Goal: Find specific page/section: Find specific page/section

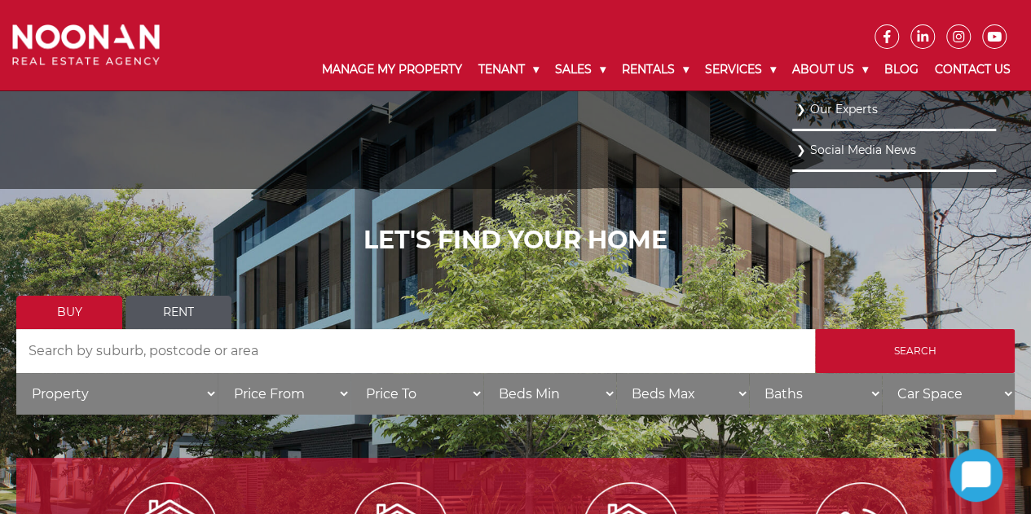
click at [838, 110] on link "Our Experts" at bounding box center [894, 110] width 196 height 22
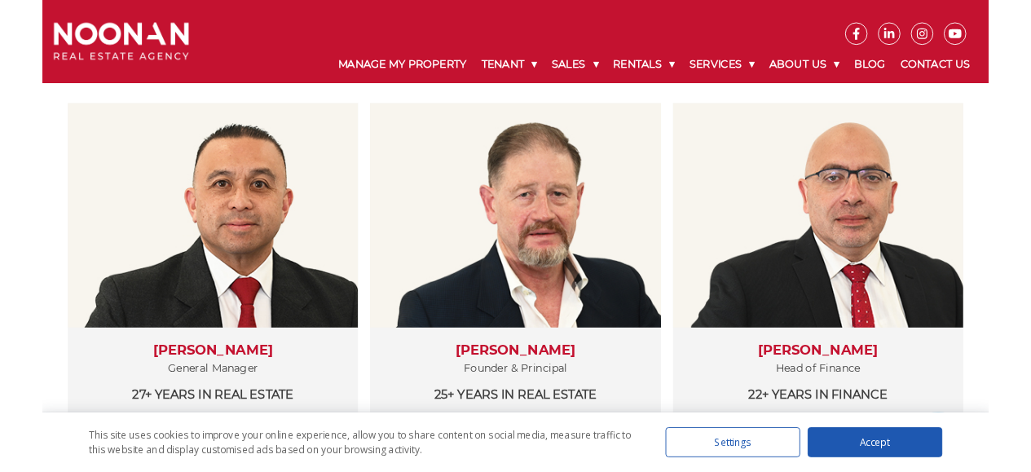
scroll to position [326, 0]
